Goal: Task Accomplishment & Management: Complete application form

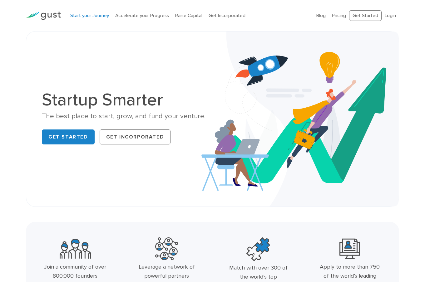
click at [91, 14] on link "Start your Journey" at bounding box center [89, 16] width 39 height 6
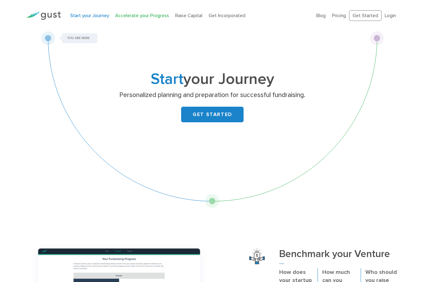
click at [149, 17] on link "Accelerate your Progress" at bounding box center [142, 16] width 54 height 6
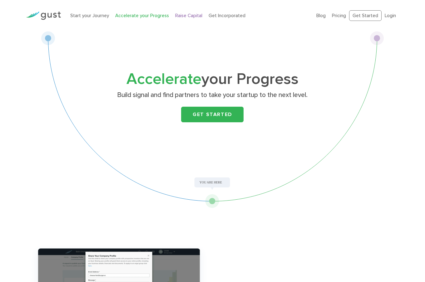
click at [188, 15] on link "Raise Capital" at bounding box center [188, 16] width 27 height 6
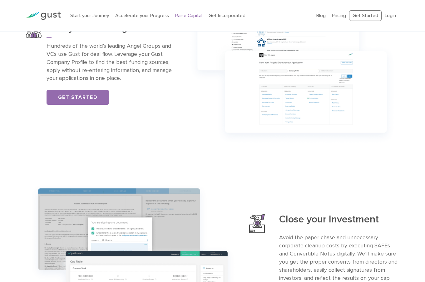
scroll to position [461, 0]
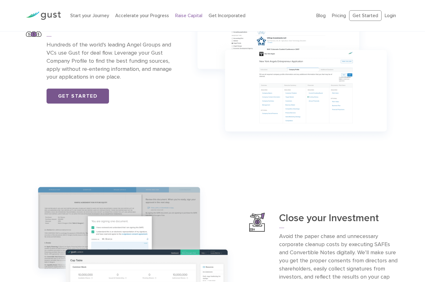
click at [77, 96] on link "Get Started" at bounding box center [77, 96] width 62 height 15
